Goal: Task Accomplishment & Management: Manage account settings

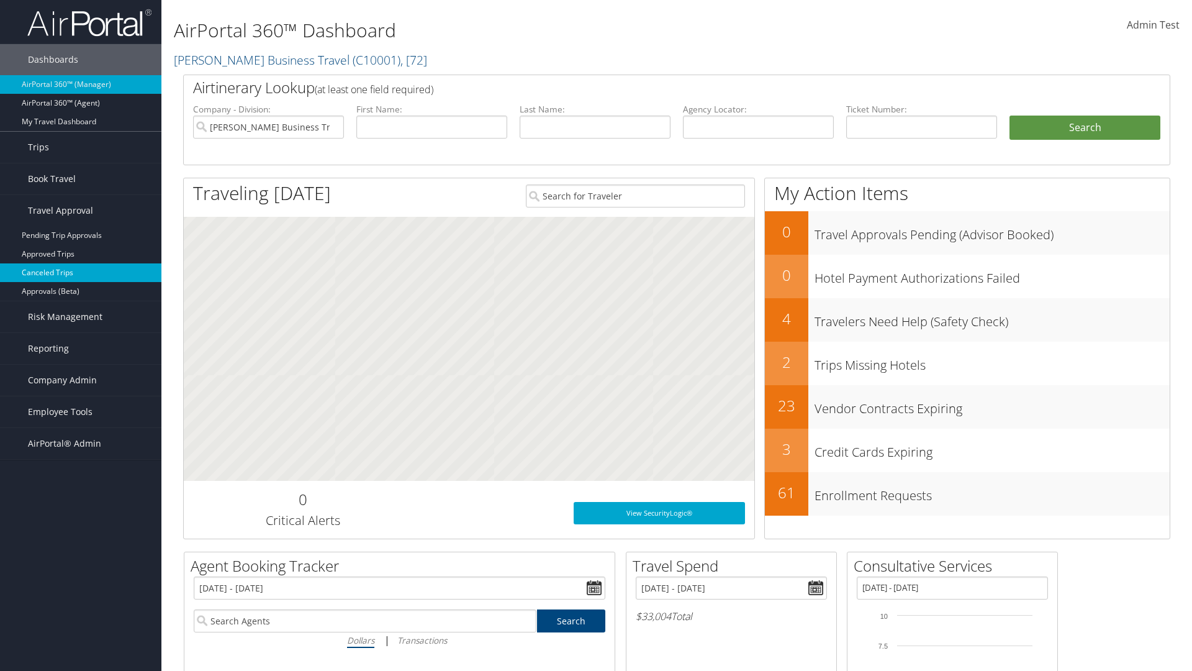
click at [81, 273] on link "Canceled Trips" at bounding box center [80, 272] width 161 height 19
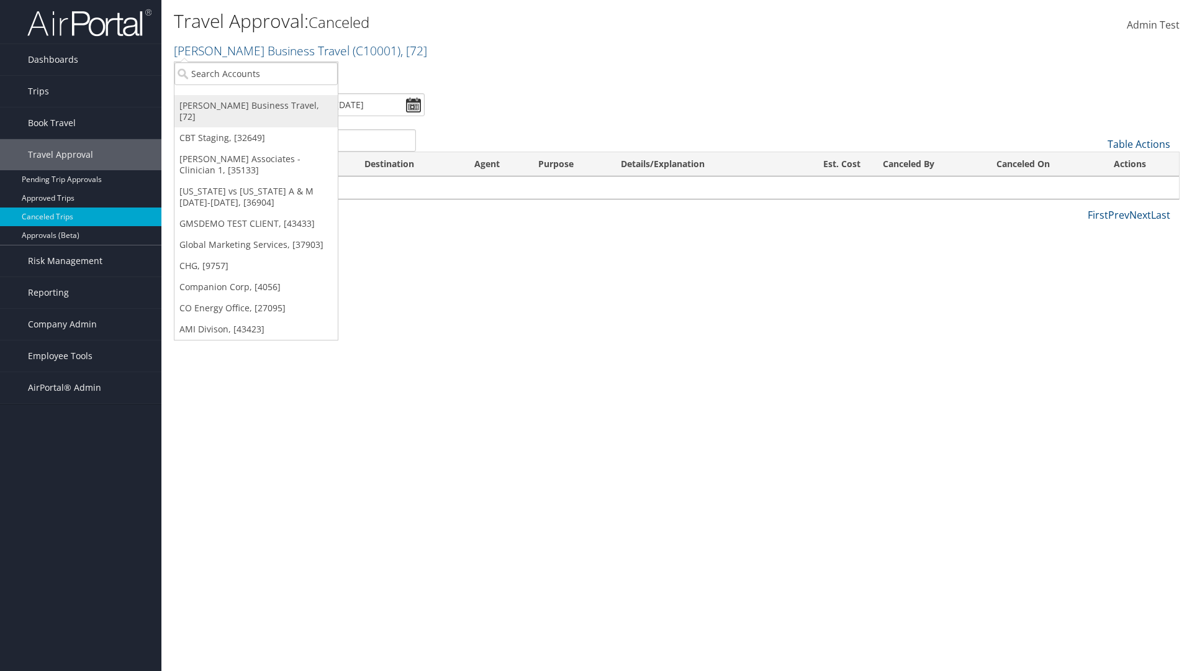
click at [256, 106] on link "[PERSON_NAME] Business Travel, [72]" at bounding box center [256, 111] width 163 height 32
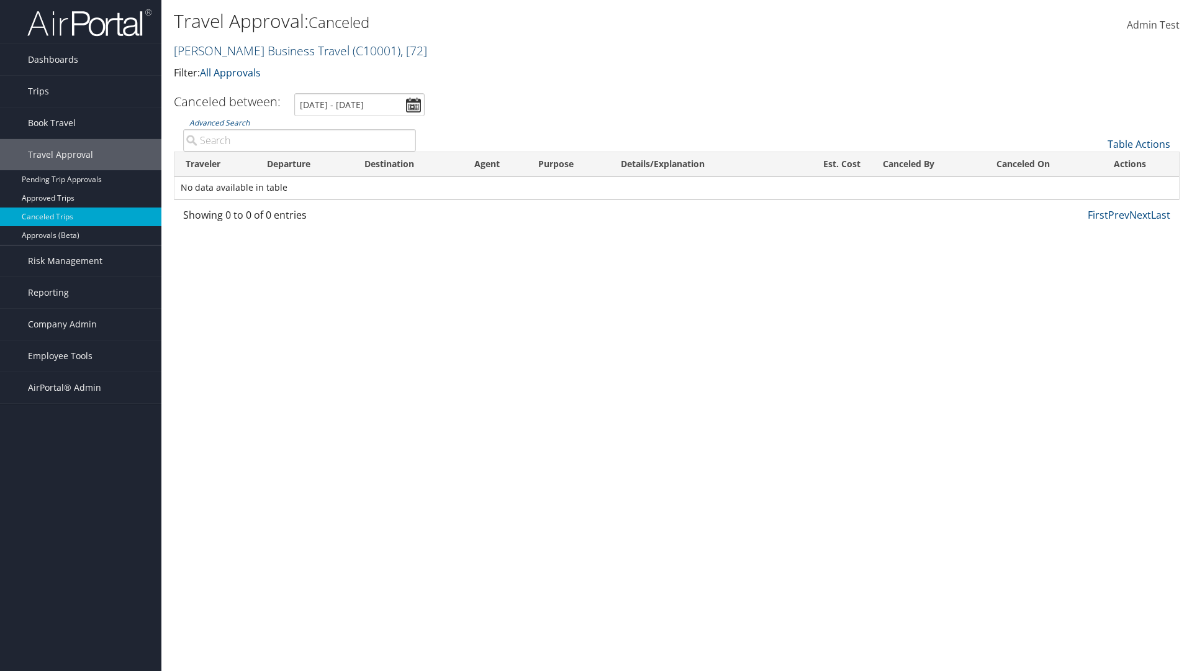
click at [256, 50] on link "Christopherson Business Travel ( C10001 ) , [ 72 ]" at bounding box center [300, 50] width 253 height 17
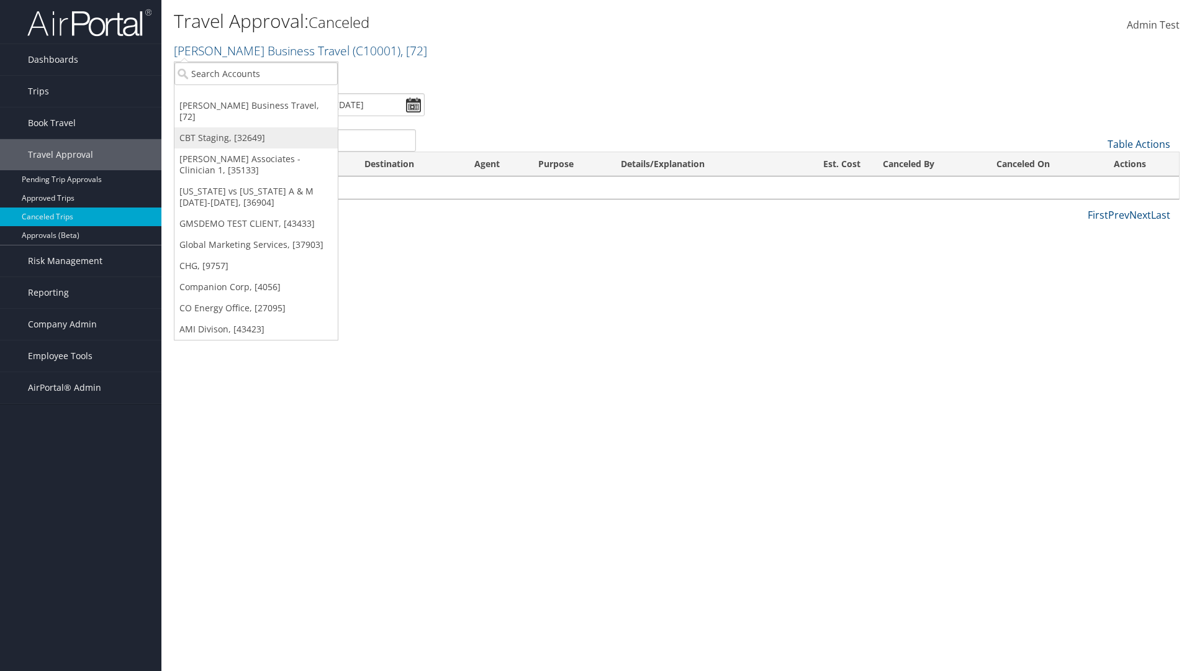
click at [256, 127] on link "CBT Staging, [32649]" at bounding box center [256, 137] width 163 height 21
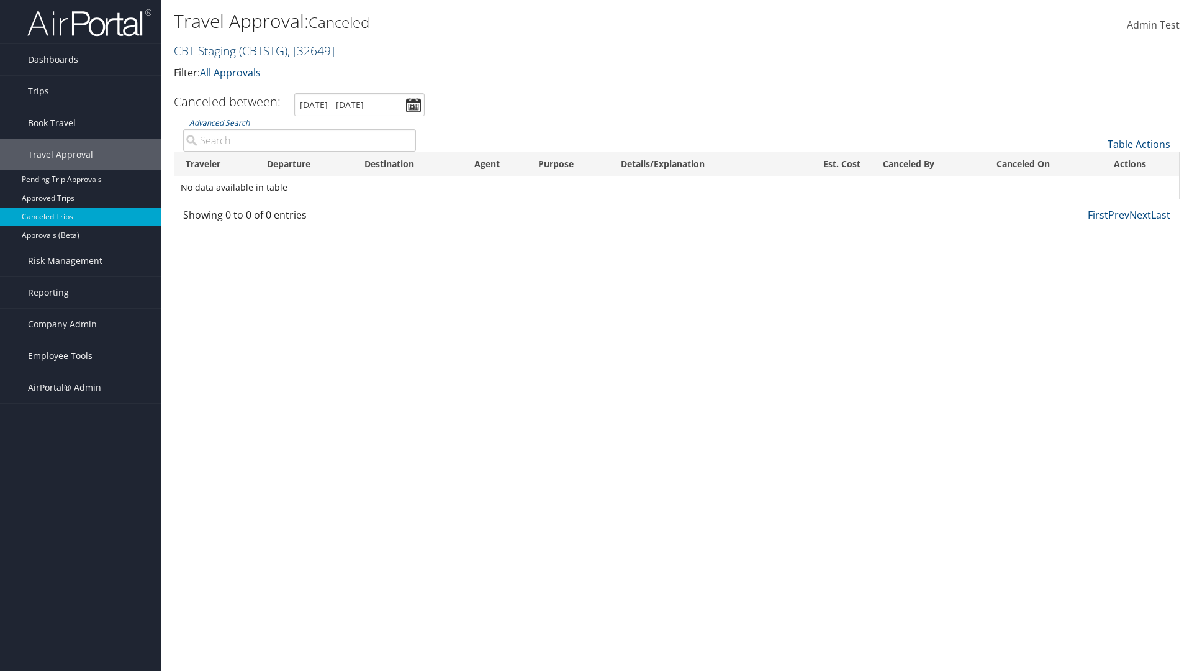
click at [205, 50] on link "CBT Staging ( CBTSTG ) , [ 32649 ]" at bounding box center [254, 50] width 161 height 17
click at [0, 0] on link "Global Marketing Services, [37903]" at bounding box center [0, 0] width 0 height 0
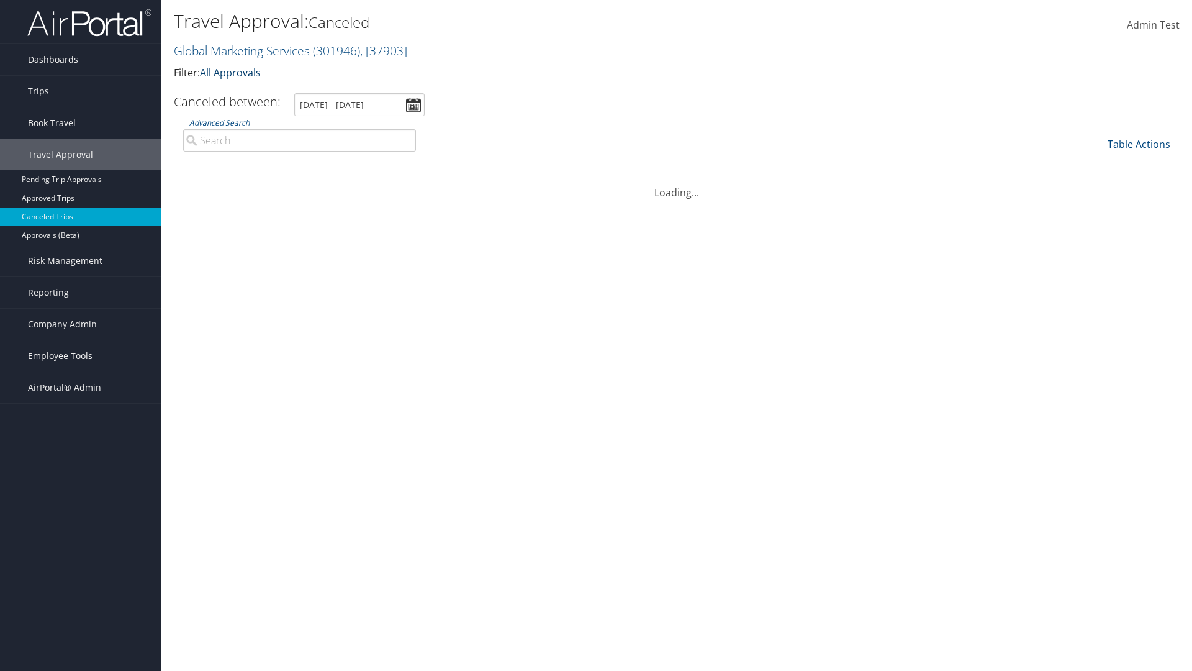
click at [233, 72] on link "All Approvals" at bounding box center [230, 73] width 61 height 14
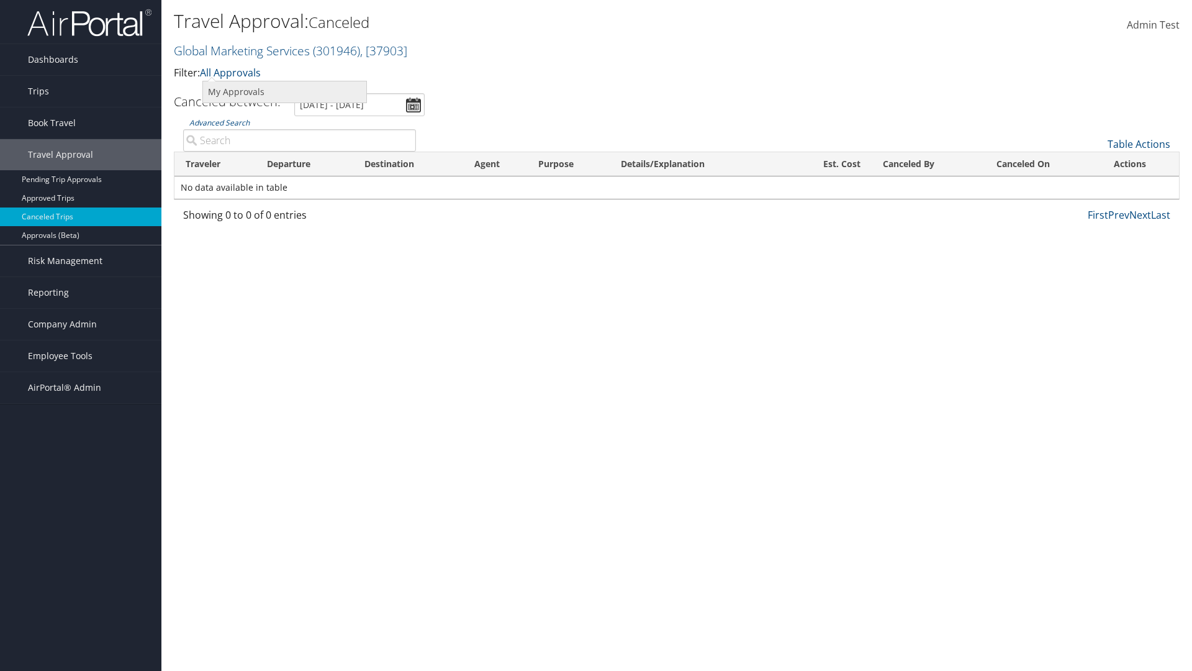
click at [284, 91] on link "My Approvals" at bounding box center [284, 91] width 163 height 21
click at [215, 164] on th "Traveler" at bounding box center [215, 164] width 81 height 24
click at [408, 164] on th "Destination" at bounding box center [408, 164] width 110 height 24
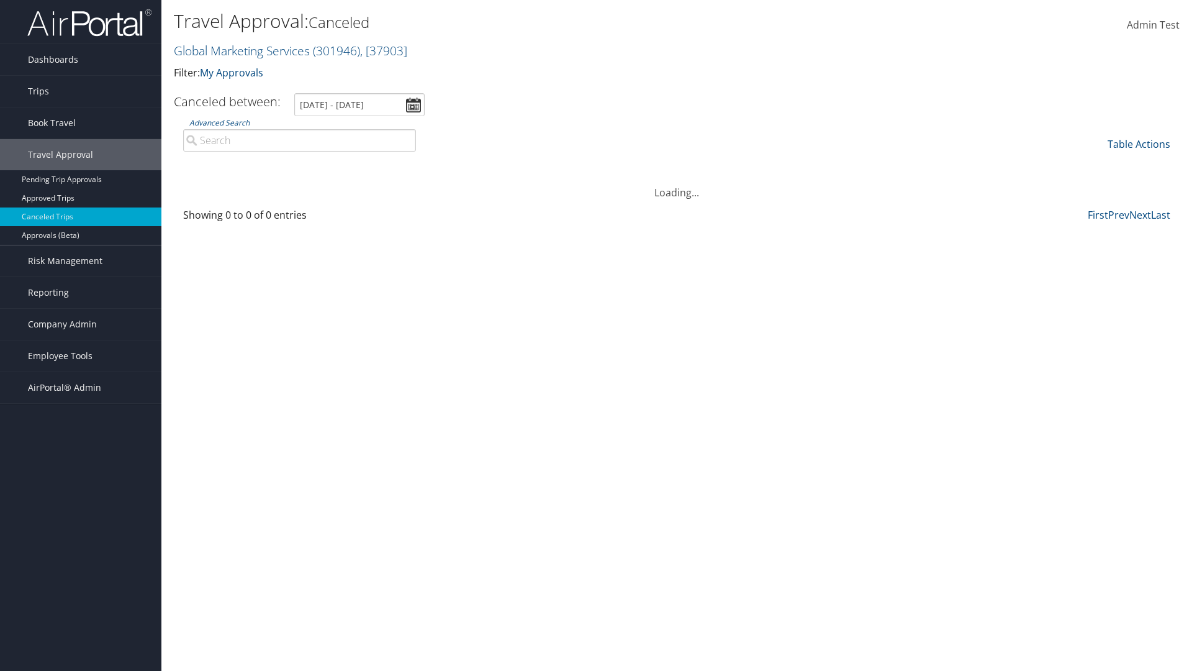
click at [408, 164] on th "Destination" at bounding box center [408, 164] width 110 height 24
click at [304, 164] on th "Departure" at bounding box center [305, 164] width 98 height 24
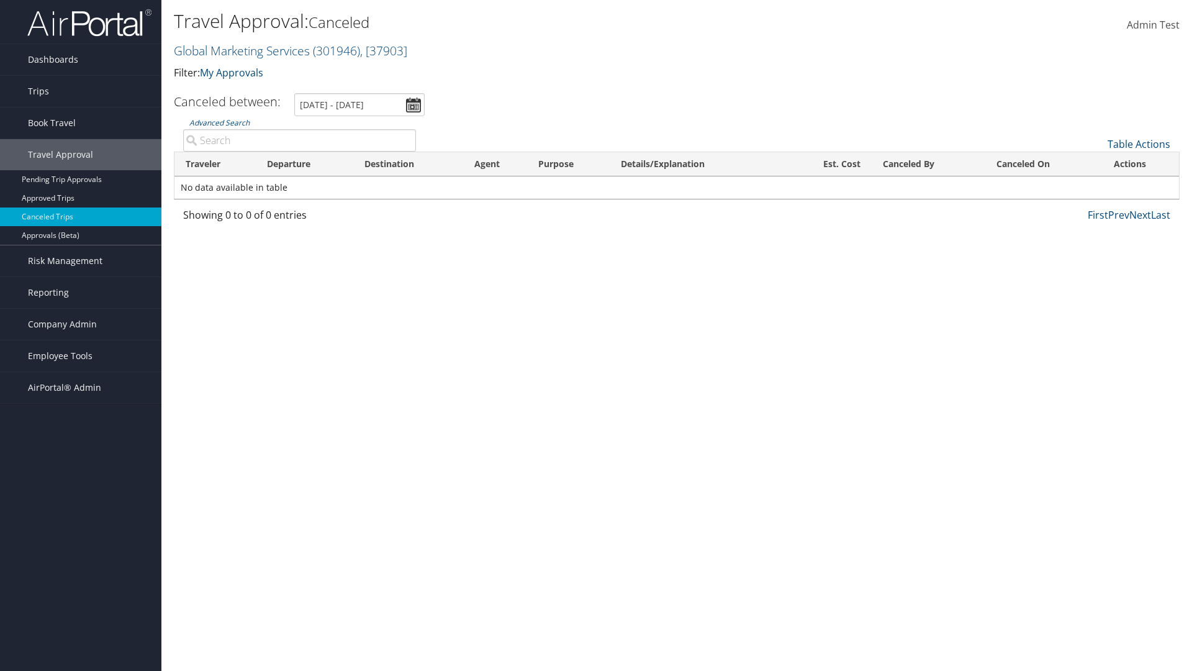
click at [304, 164] on th "Departure" at bounding box center [305, 164] width 98 height 24
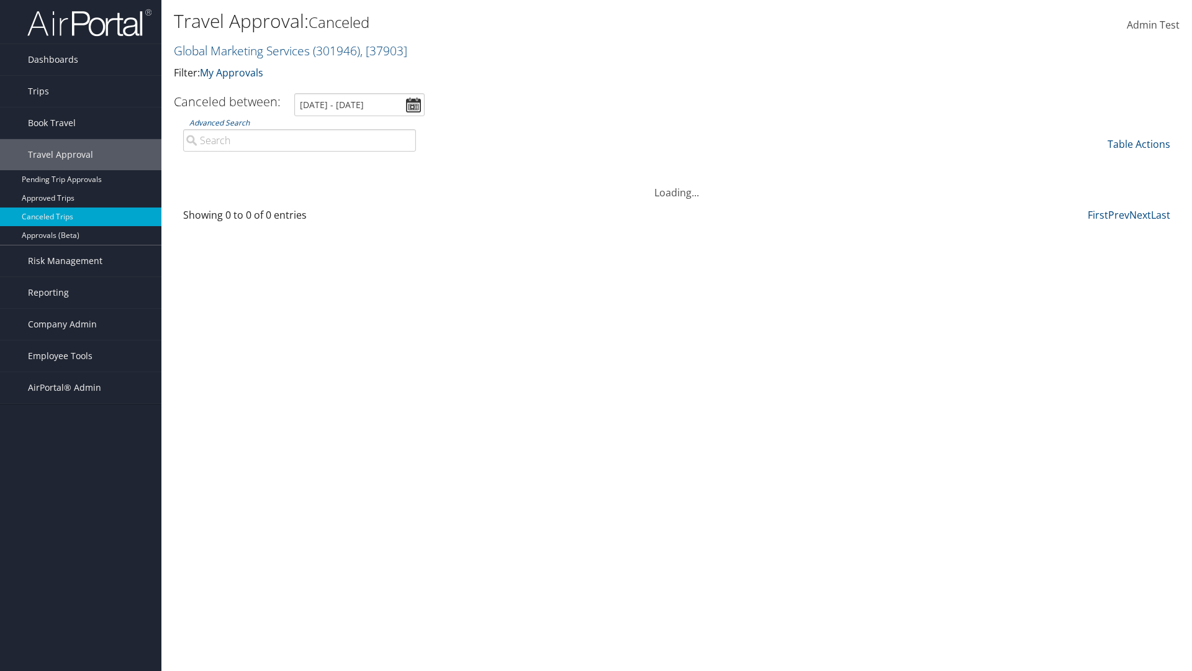
click at [828, 164] on th "Est. Cost" at bounding box center [829, 164] width 86 height 24
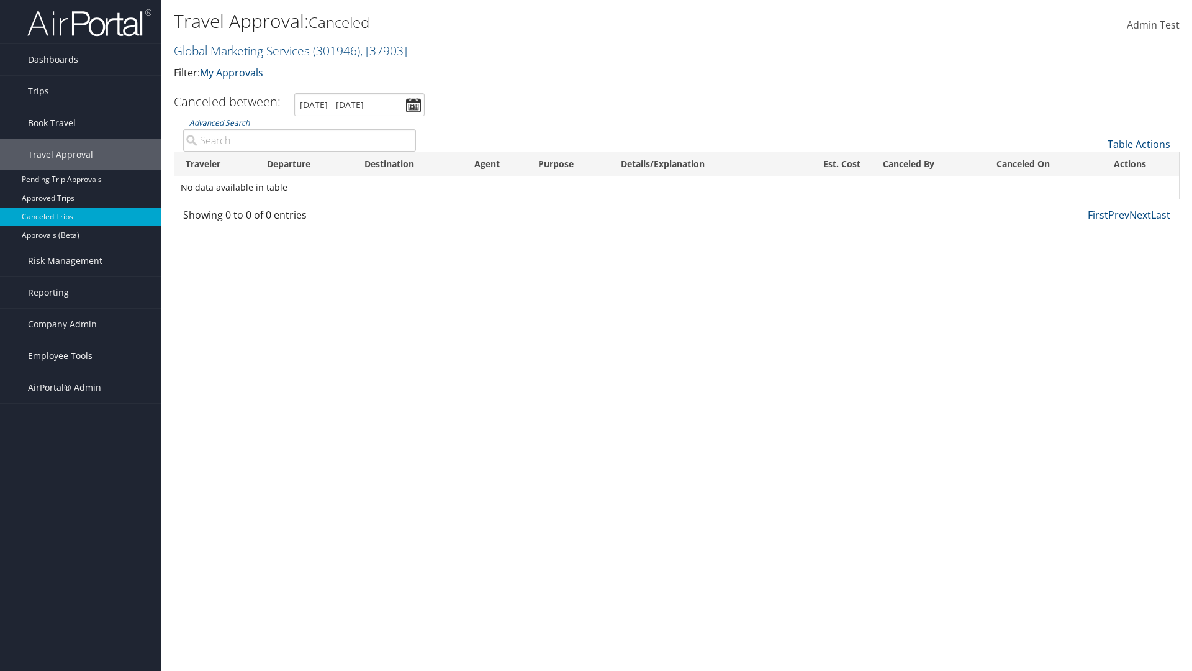
click at [828, 164] on th "Est. Cost" at bounding box center [829, 164] width 86 height 24
click at [928, 164] on th "Canceled By" at bounding box center [929, 164] width 114 height 24
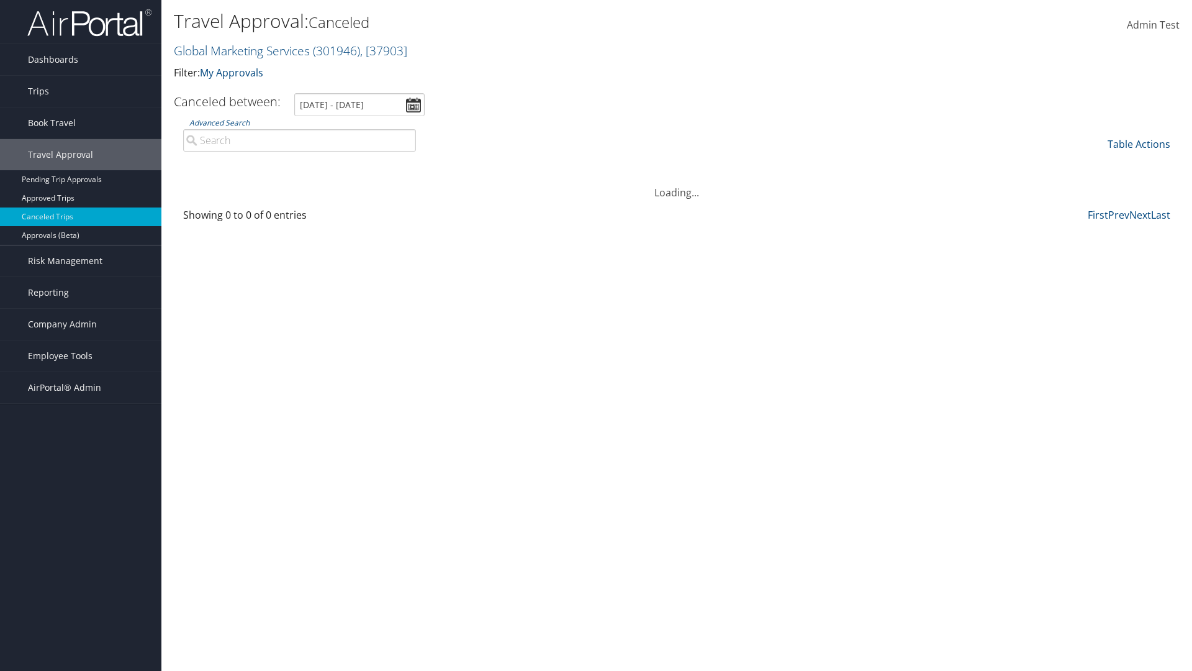
click at [928, 164] on th "Canceled By" at bounding box center [929, 164] width 114 height 24
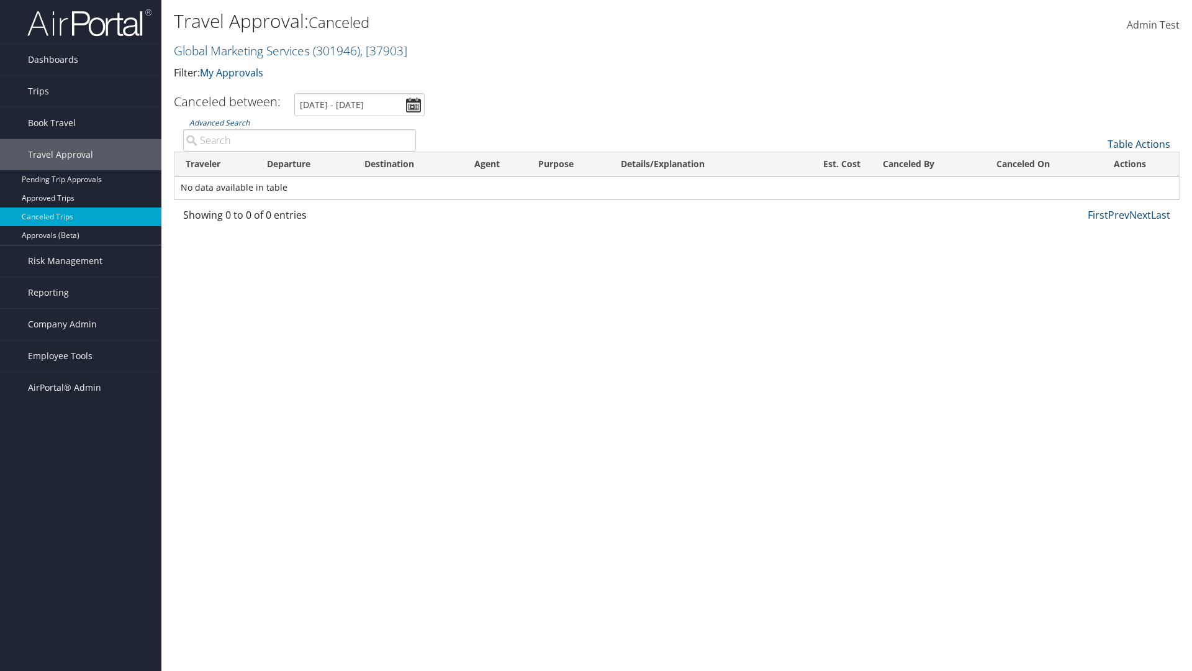
click at [1044, 164] on th "Canceled On" at bounding box center [1044, 164] width 117 height 24
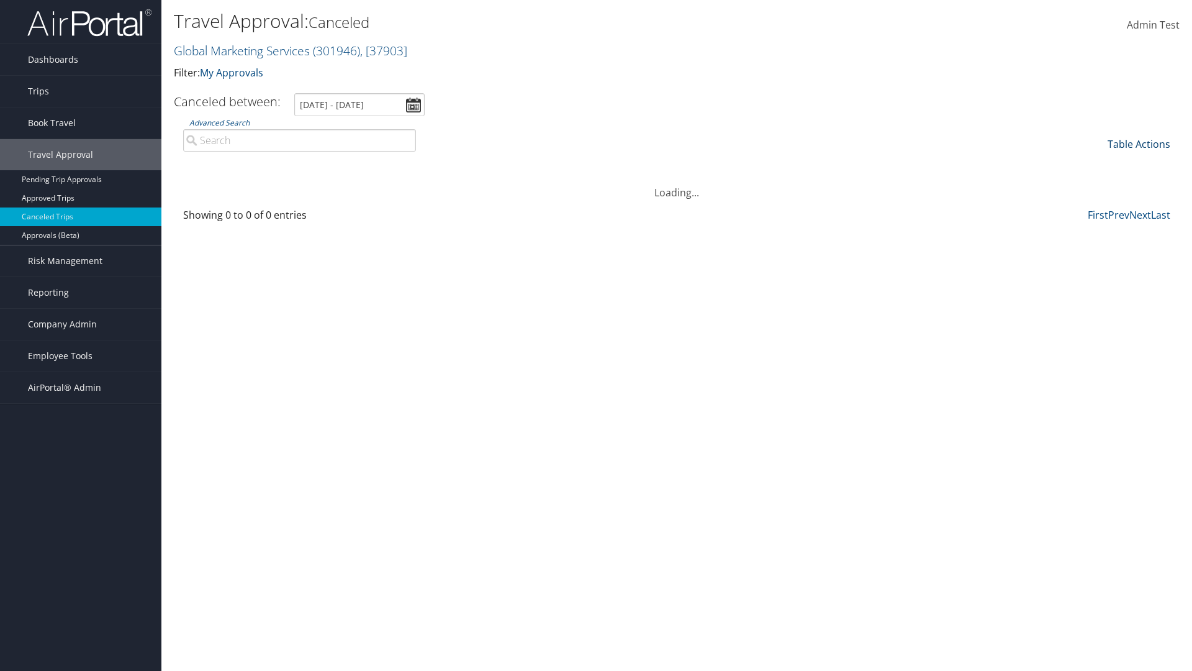
click at [1044, 164] on th "Canceled On" at bounding box center [1044, 164] width 117 height 24
click at [1139, 144] on link "Table Actions" at bounding box center [1139, 144] width 63 height 14
click at [1097, 206] on link "Page Length" at bounding box center [1097, 205] width 163 height 21
click at [1097, 186] on link "25" at bounding box center [1097, 185] width 163 height 21
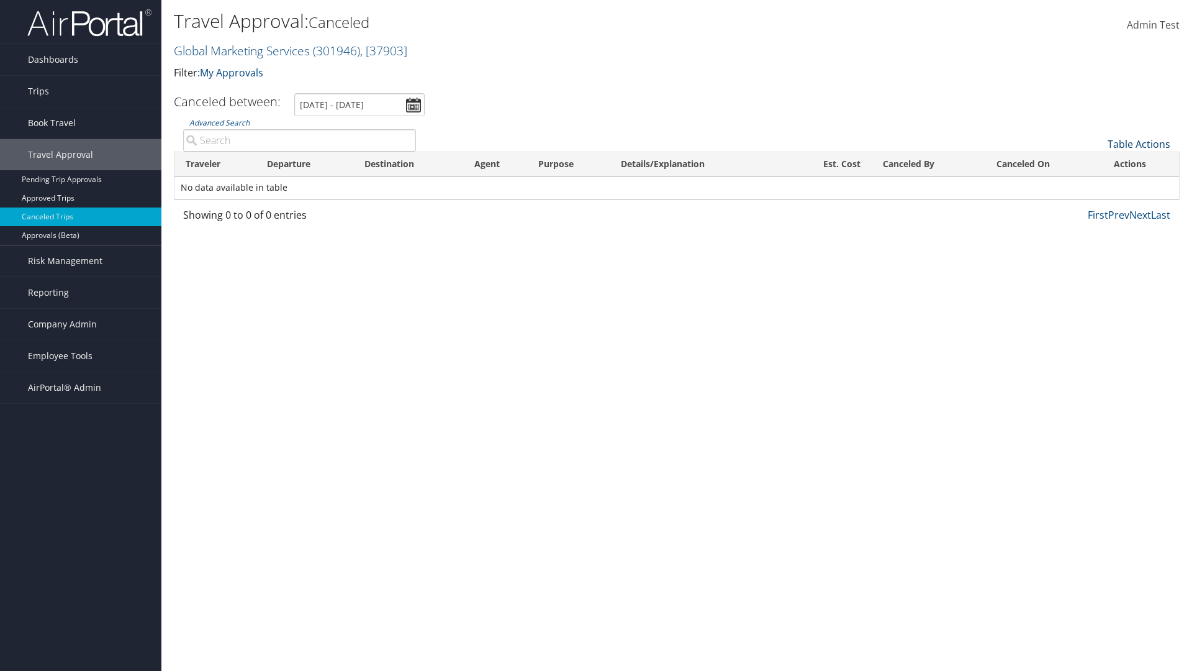
click at [1139, 144] on link "Table Actions" at bounding box center [1139, 144] width 63 height 14
click at [1097, 207] on link "50" at bounding box center [1097, 206] width 163 height 21
